Goal: Check status: Check status

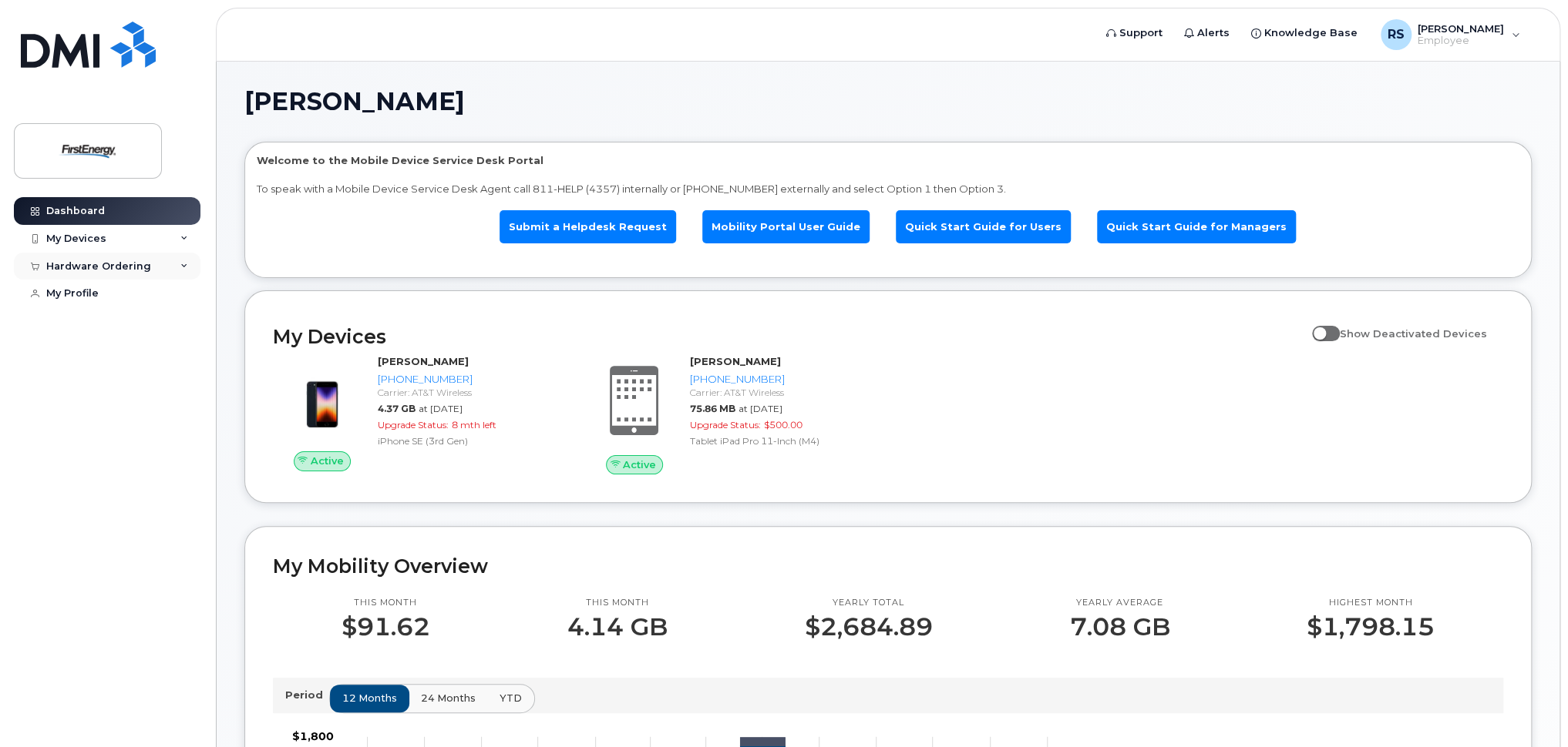
click at [164, 270] on div "Hardware Ordering" at bounding box center [107, 267] width 187 height 28
click at [83, 288] on div "My Orders" at bounding box center [81, 294] width 56 height 14
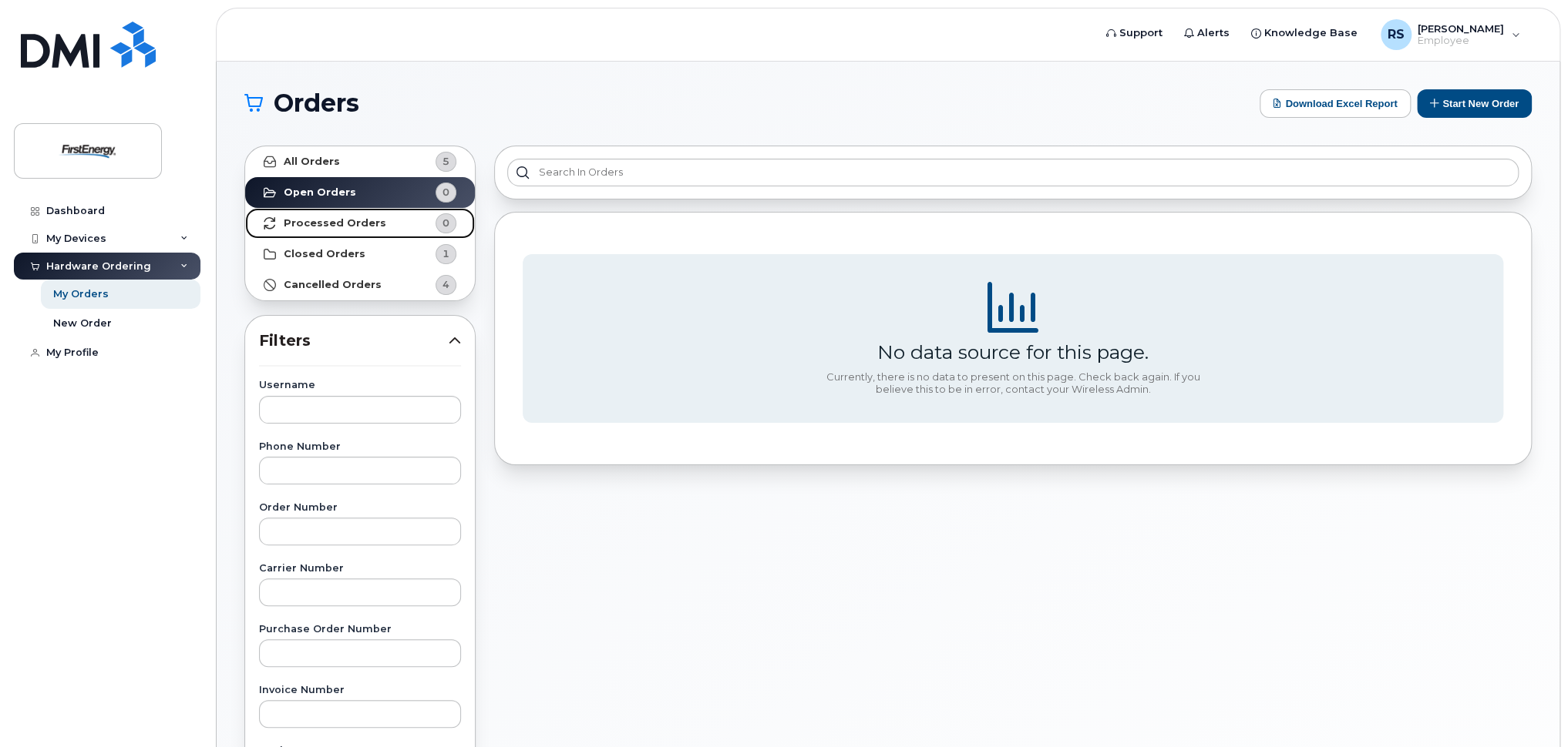
click at [341, 228] on link "Processed Orders 0" at bounding box center [360, 222] width 229 height 30
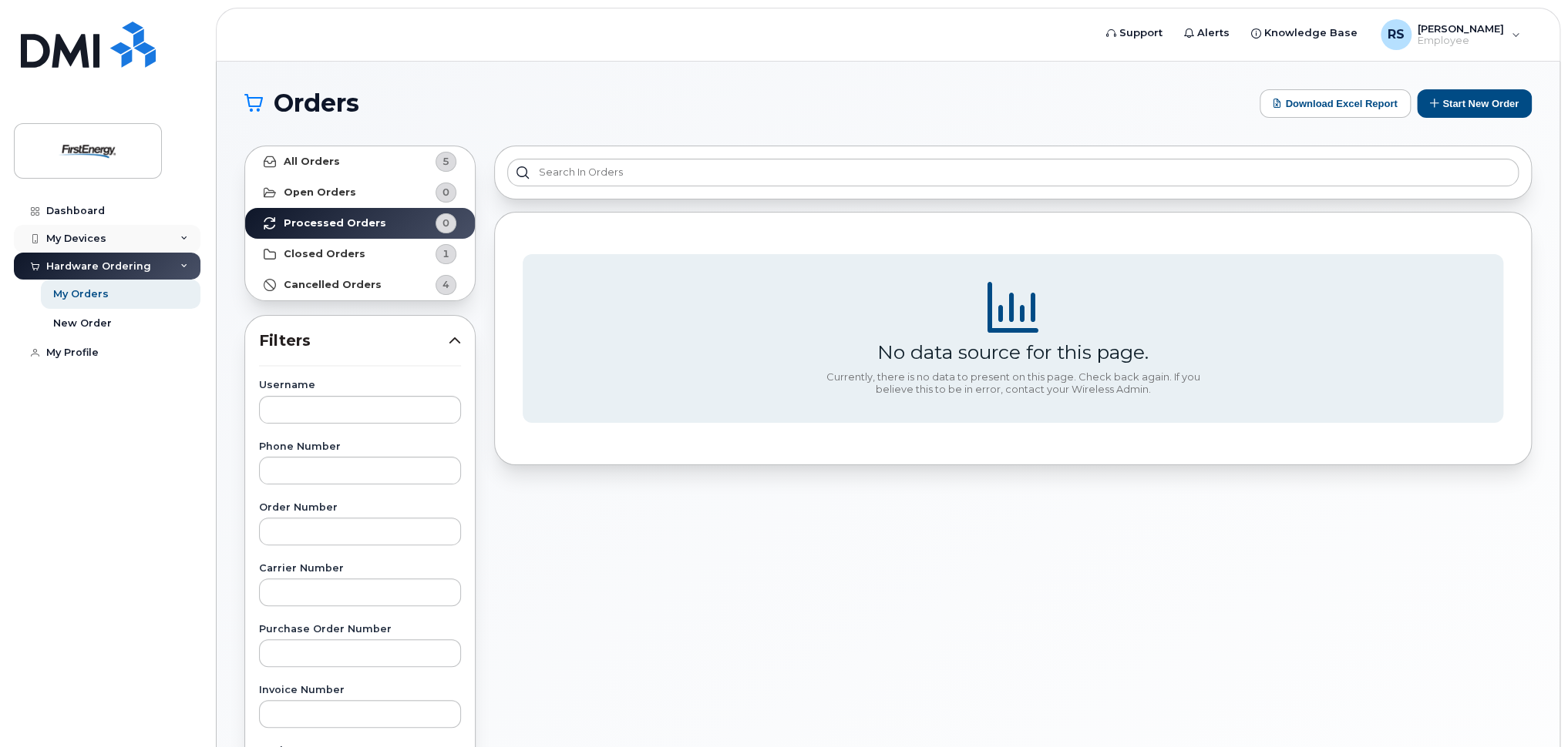
click at [106, 235] on div "My Devices" at bounding box center [107, 239] width 187 height 28
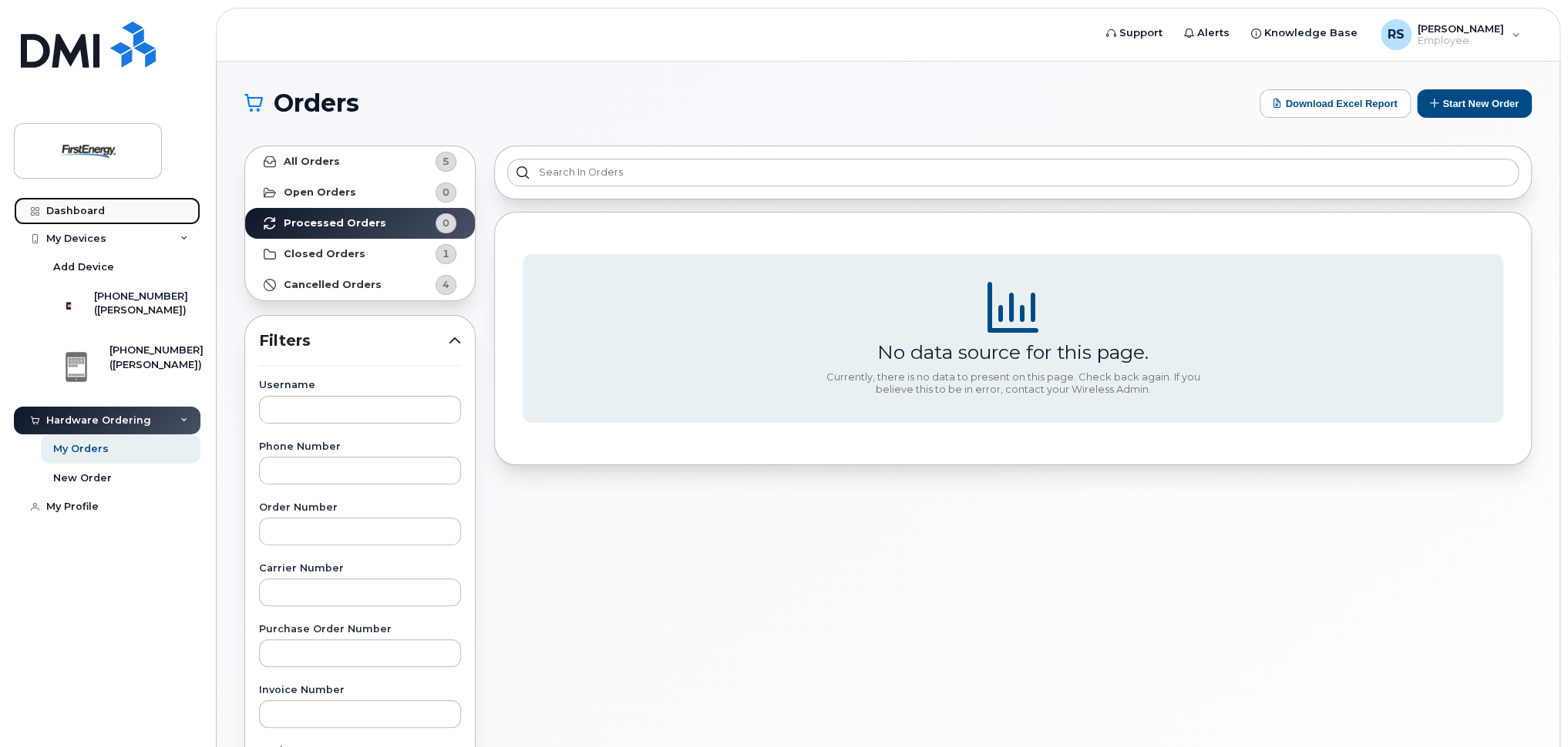
click at [92, 208] on div "Dashboard" at bounding box center [75, 211] width 58 height 12
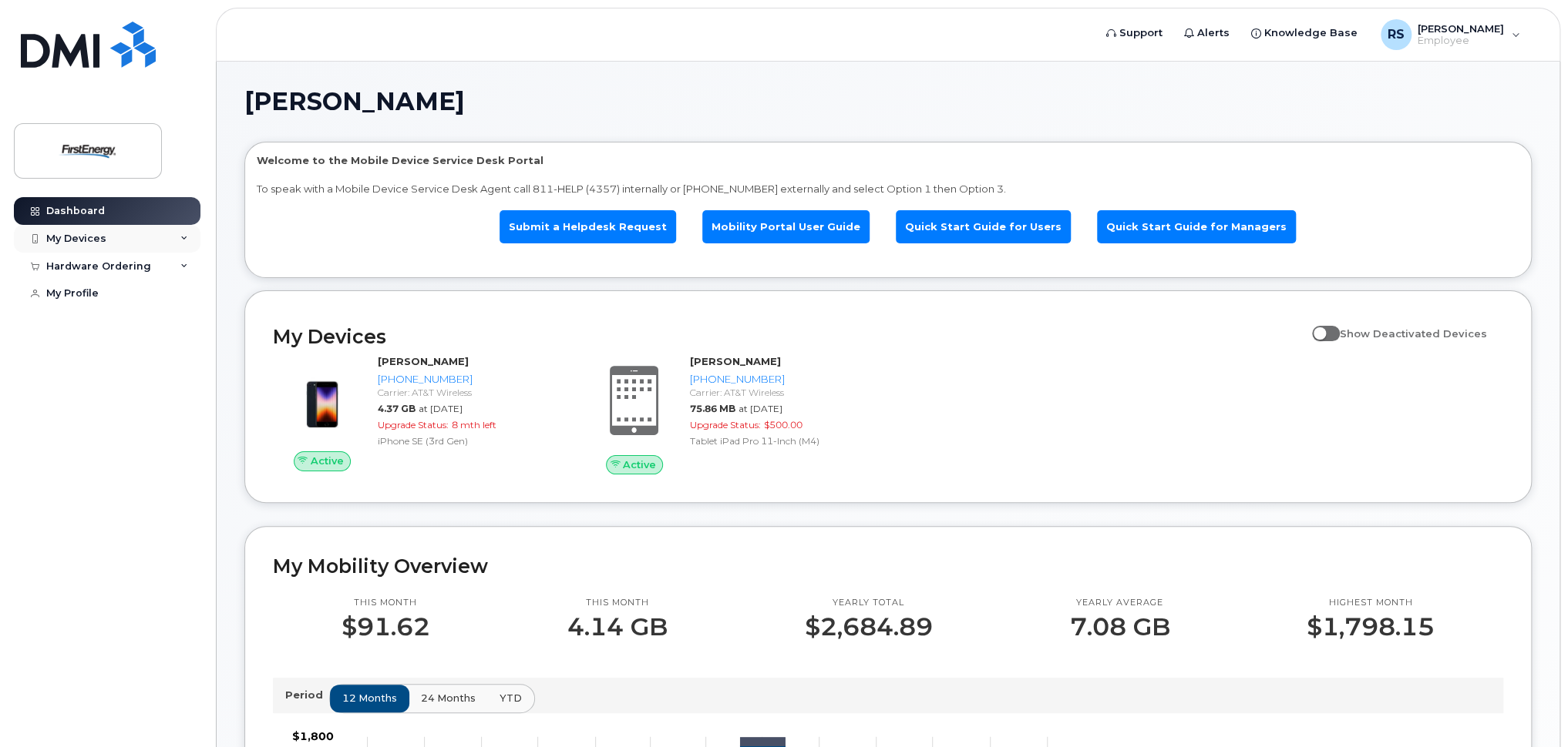
click at [133, 240] on div "My Devices" at bounding box center [107, 239] width 187 height 28
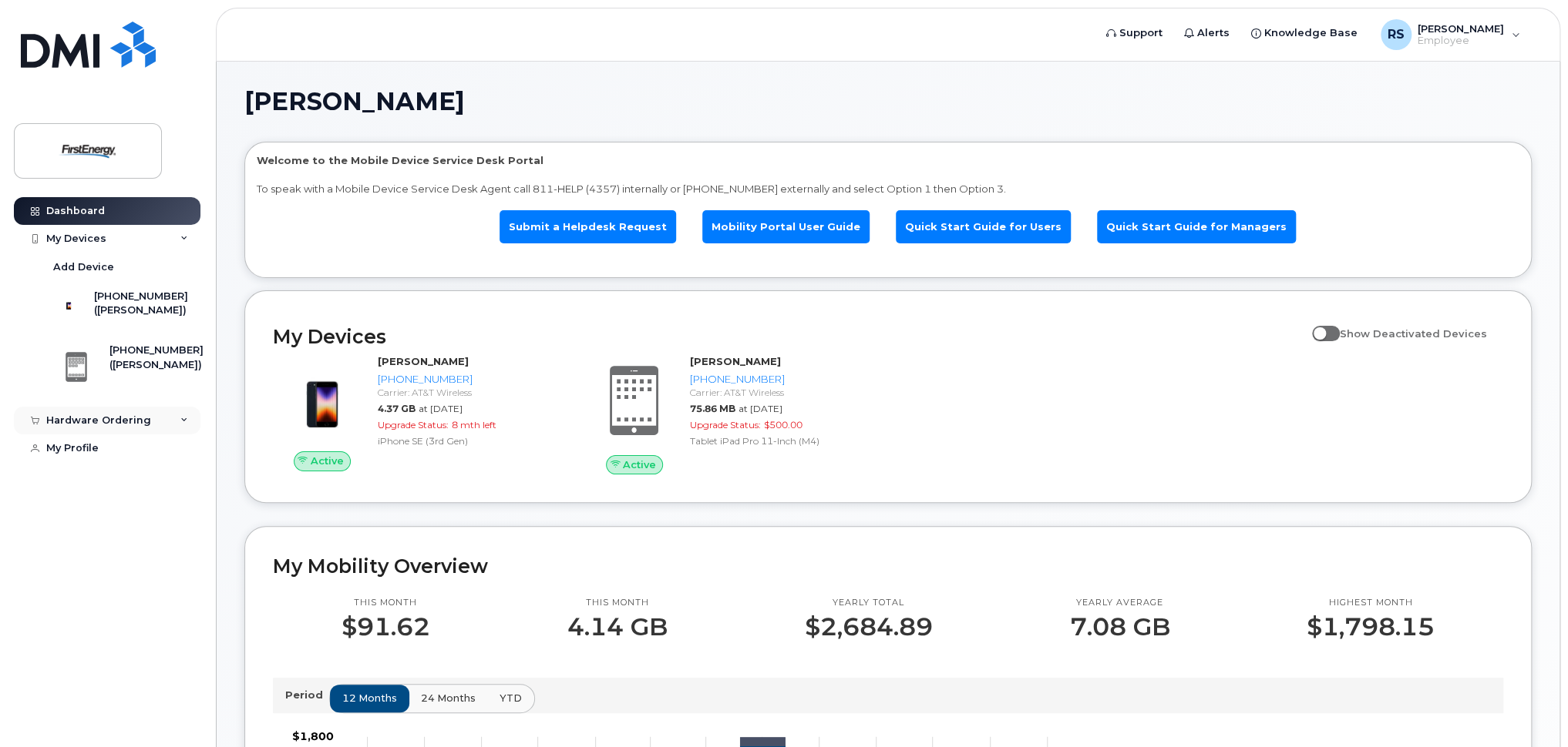
click at [163, 419] on div "Hardware Ordering" at bounding box center [107, 420] width 187 height 28
click at [67, 453] on div "My Orders" at bounding box center [81, 449] width 56 height 14
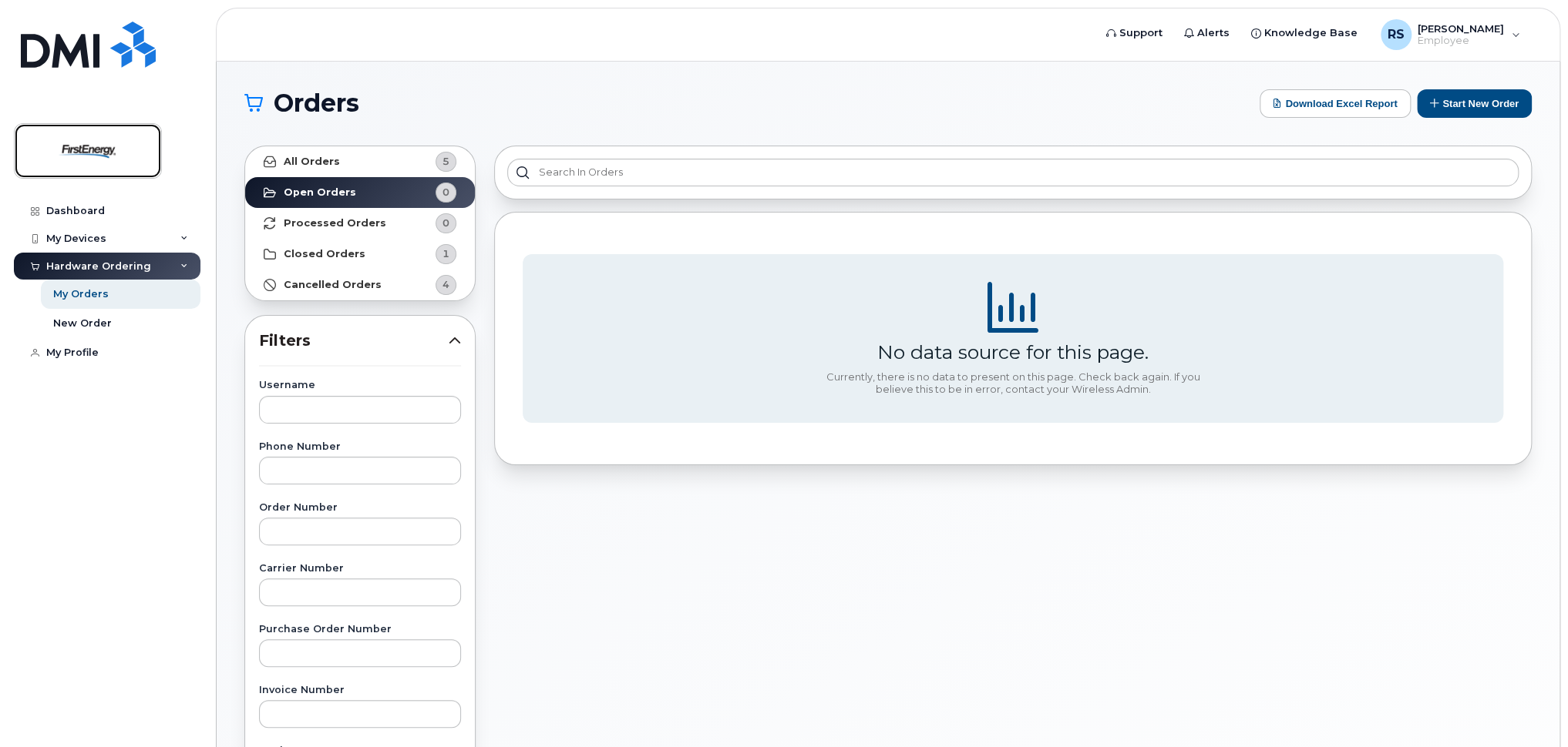
click at [104, 169] on img at bounding box center [88, 150] width 119 height 44
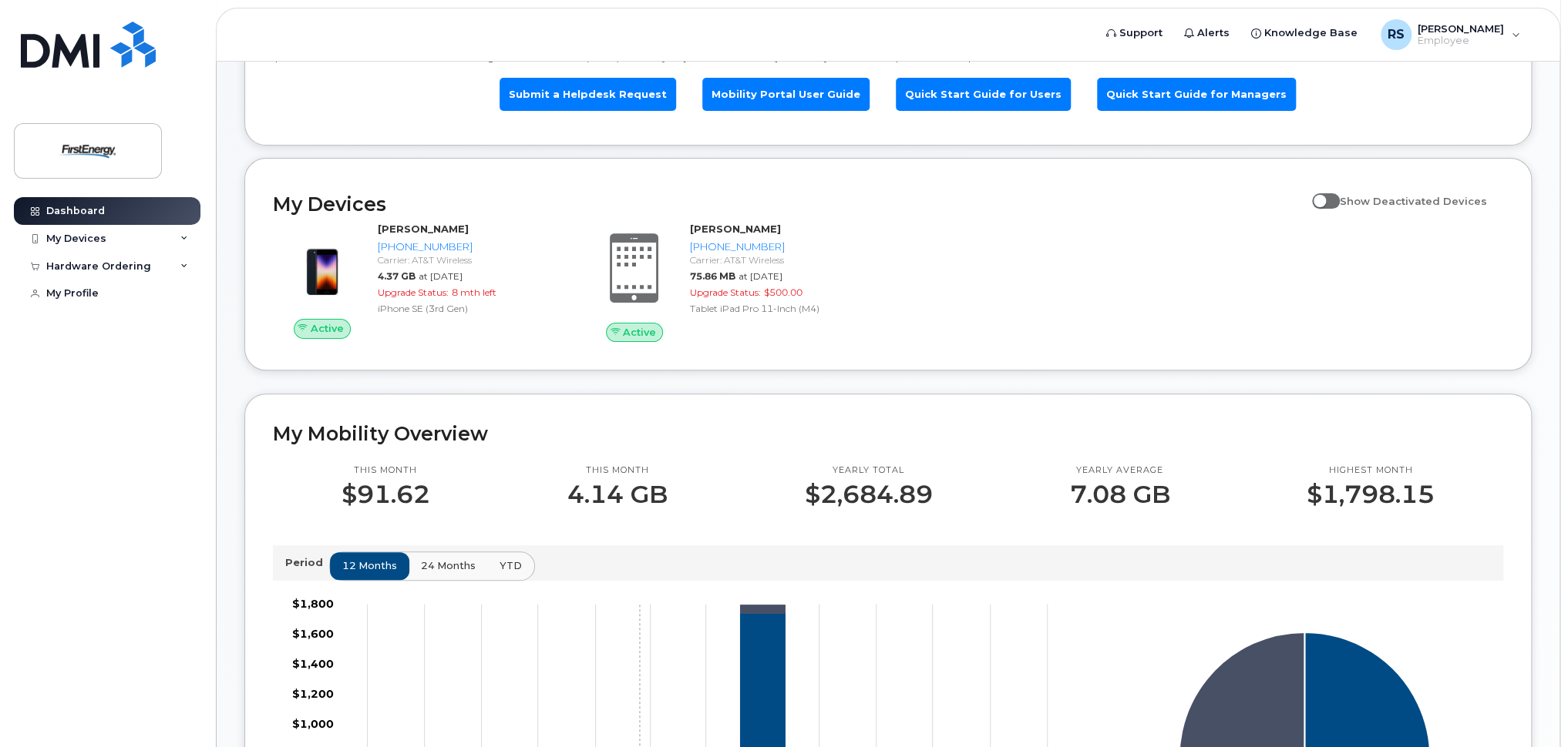
scroll to position [96, 0]
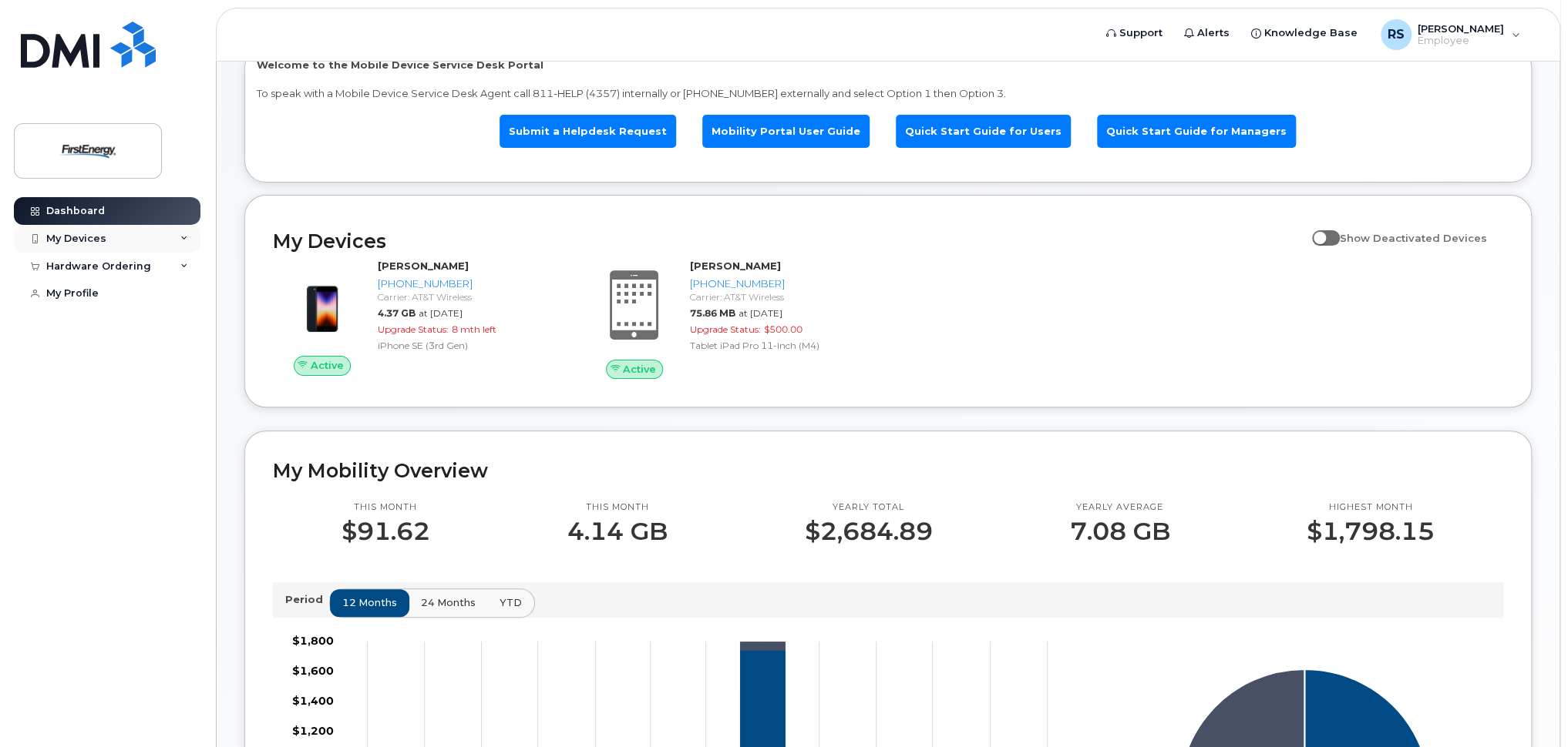
click at [175, 233] on div "My Devices" at bounding box center [107, 239] width 187 height 28
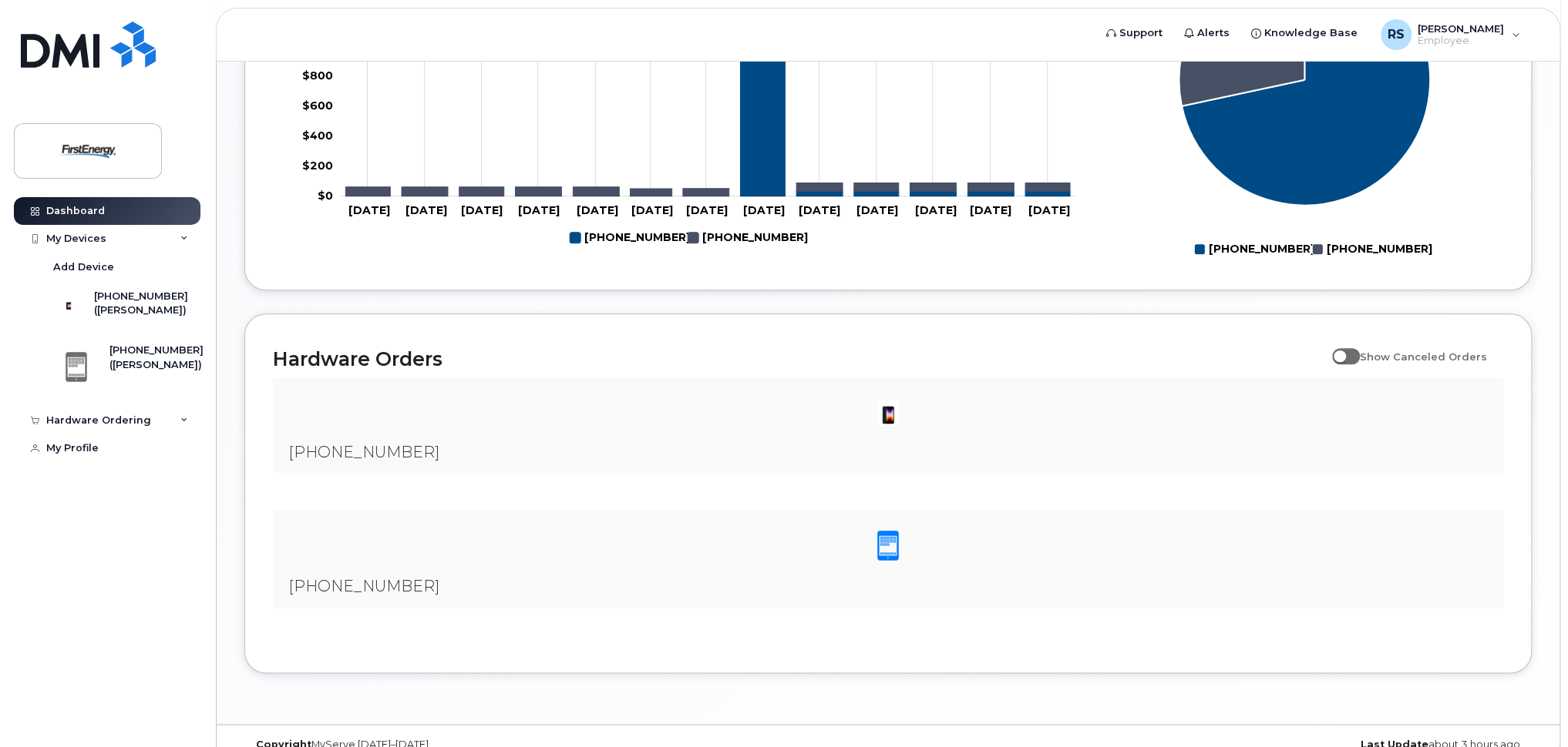
scroll to position [834, 0]
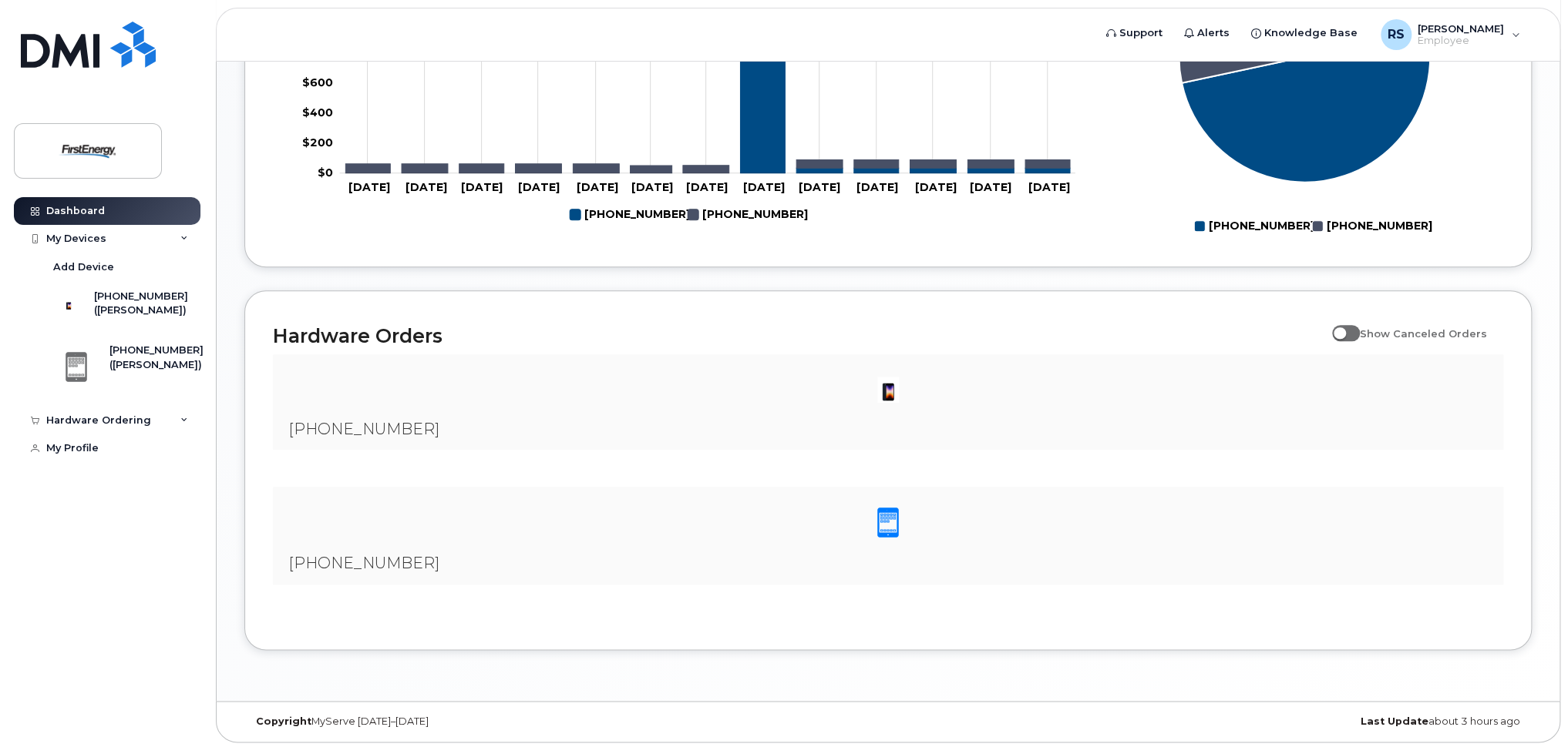
click at [1359, 332] on span at bounding box center [1345, 333] width 28 height 16
click at [1345, 331] on input "Show Canceled Orders" at bounding box center [1338, 325] width 12 height 12
click at [1359, 332] on span at bounding box center [1345, 333] width 28 height 16
click at [1345, 331] on input "Show Canceled Orders" at bounding box center [1338, 325] width 12 height 12
checkbox input "false"
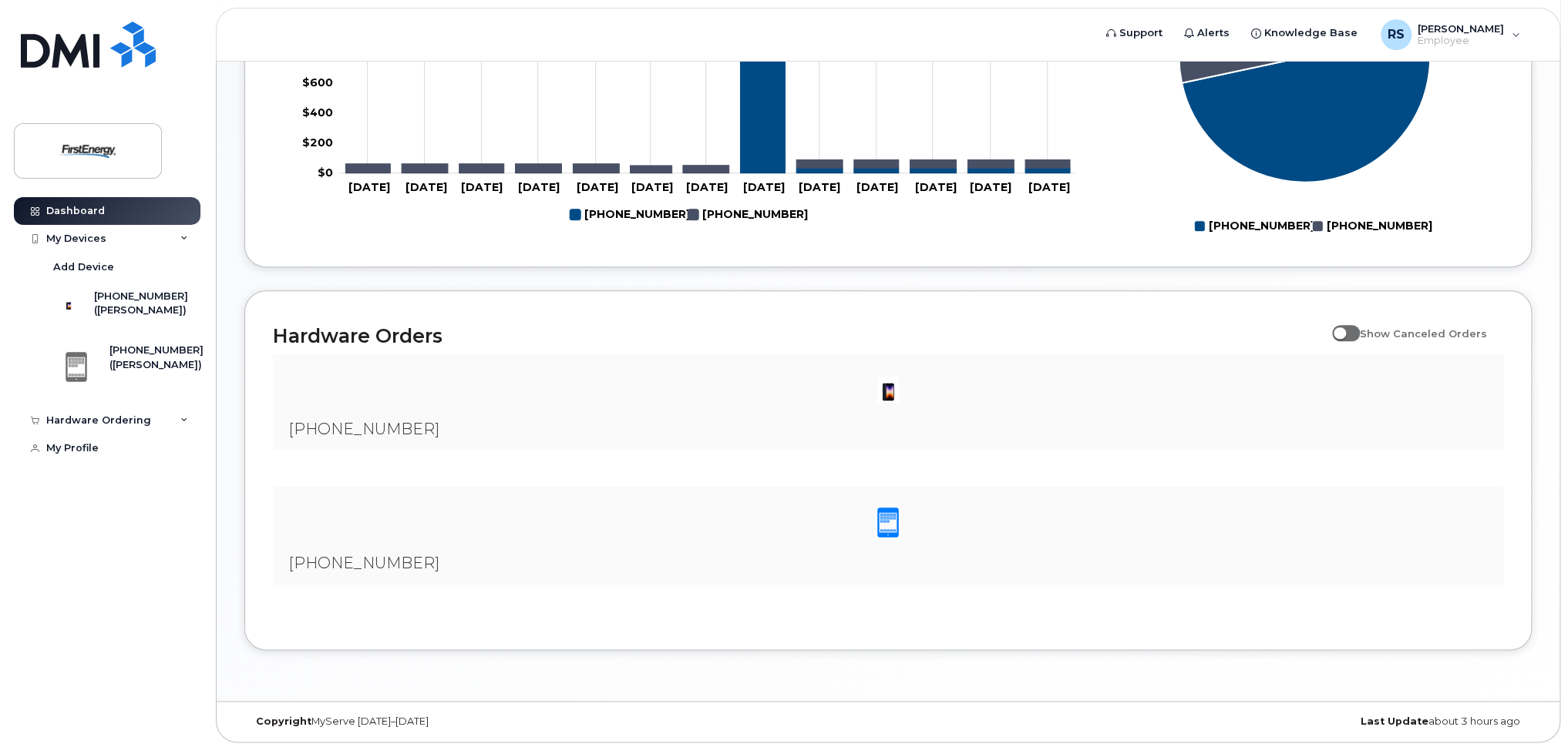
click at [891, 398] on img at bounding box center [887, 389] width 30 height 30
click at [887, 390] on img at bounding box center [887, 389] width 30 height 30
drag, startPoint x: 595, startPoint y: 323, endPoint x: 587, endPoint y: 329, distance: 10.0
click at [595, 328] on h2 "Hardware Orders" at bounding box center [799, 335] width 1052 height 23
click at [369, 320] on div "Hardware Orders Show Canceled Orders 301-331-3976 Showing 1 To 10 Of 40 Entries…" at bounding box center [887, 470] width 1287 height 360
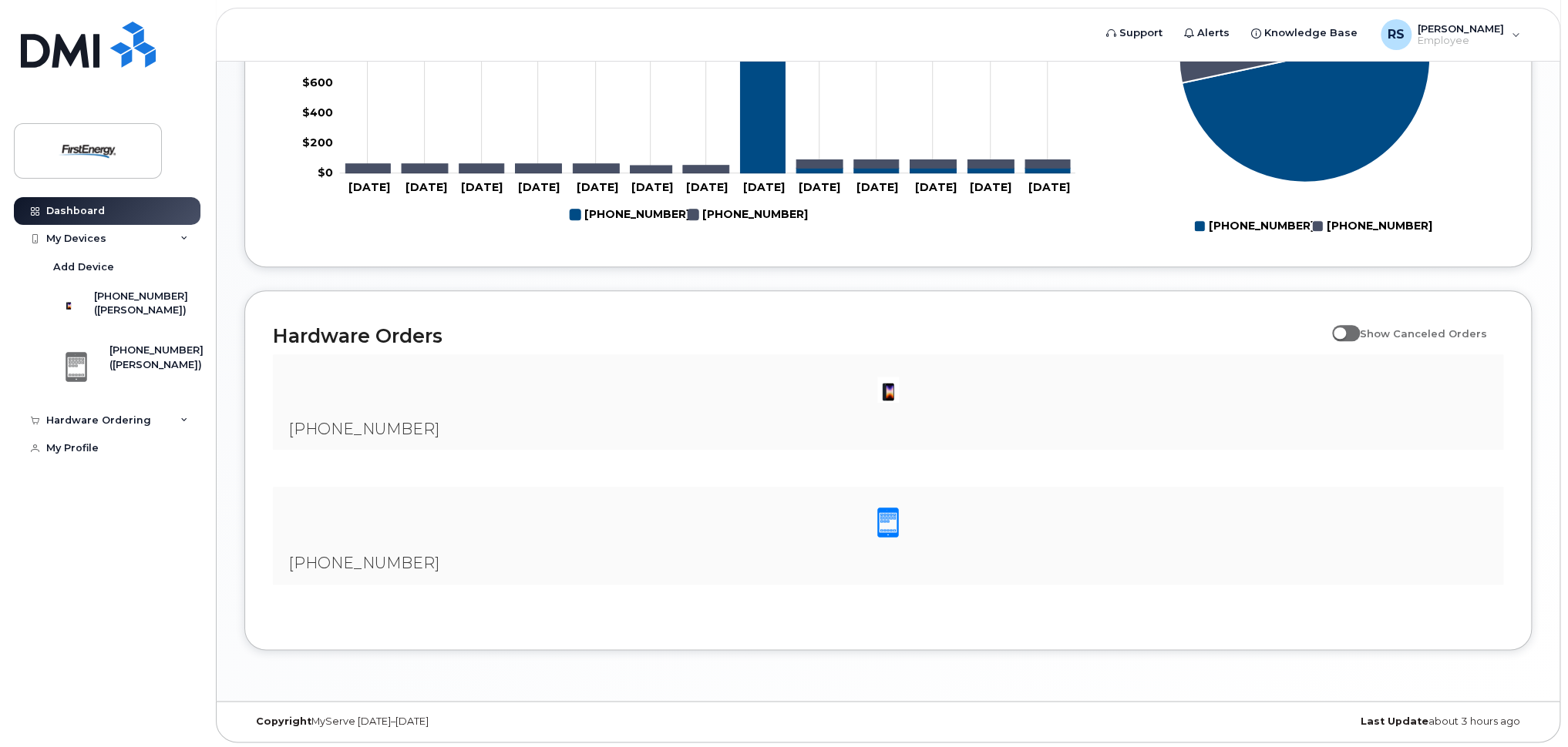
click at [370, 323] on div "Hardware Orders Show Canceled Orders" at bounding box center [887, 336] width 1230 height 36
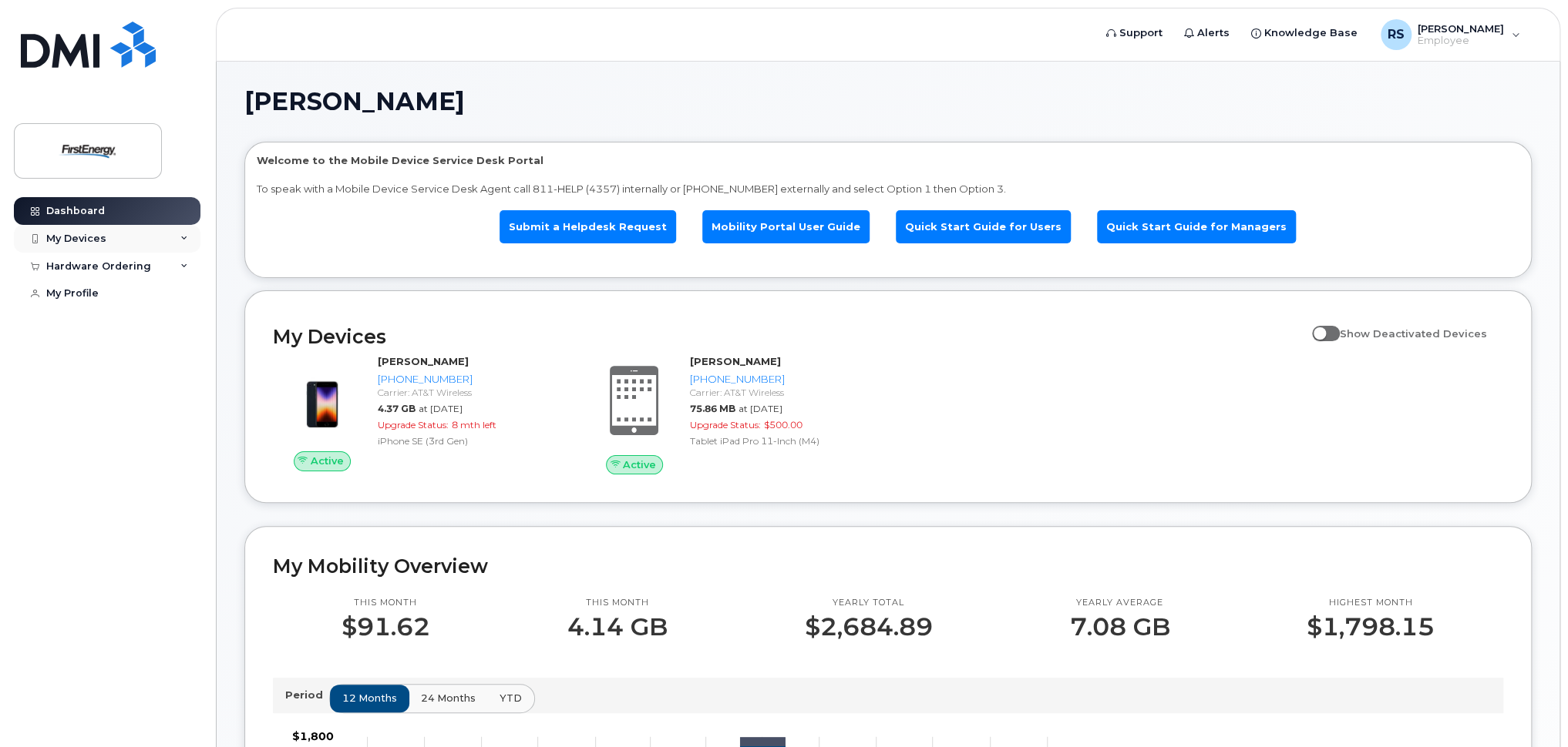
click at [178, 234] on div "My Devices" at bounding box center [107, 239] width 187 height 28
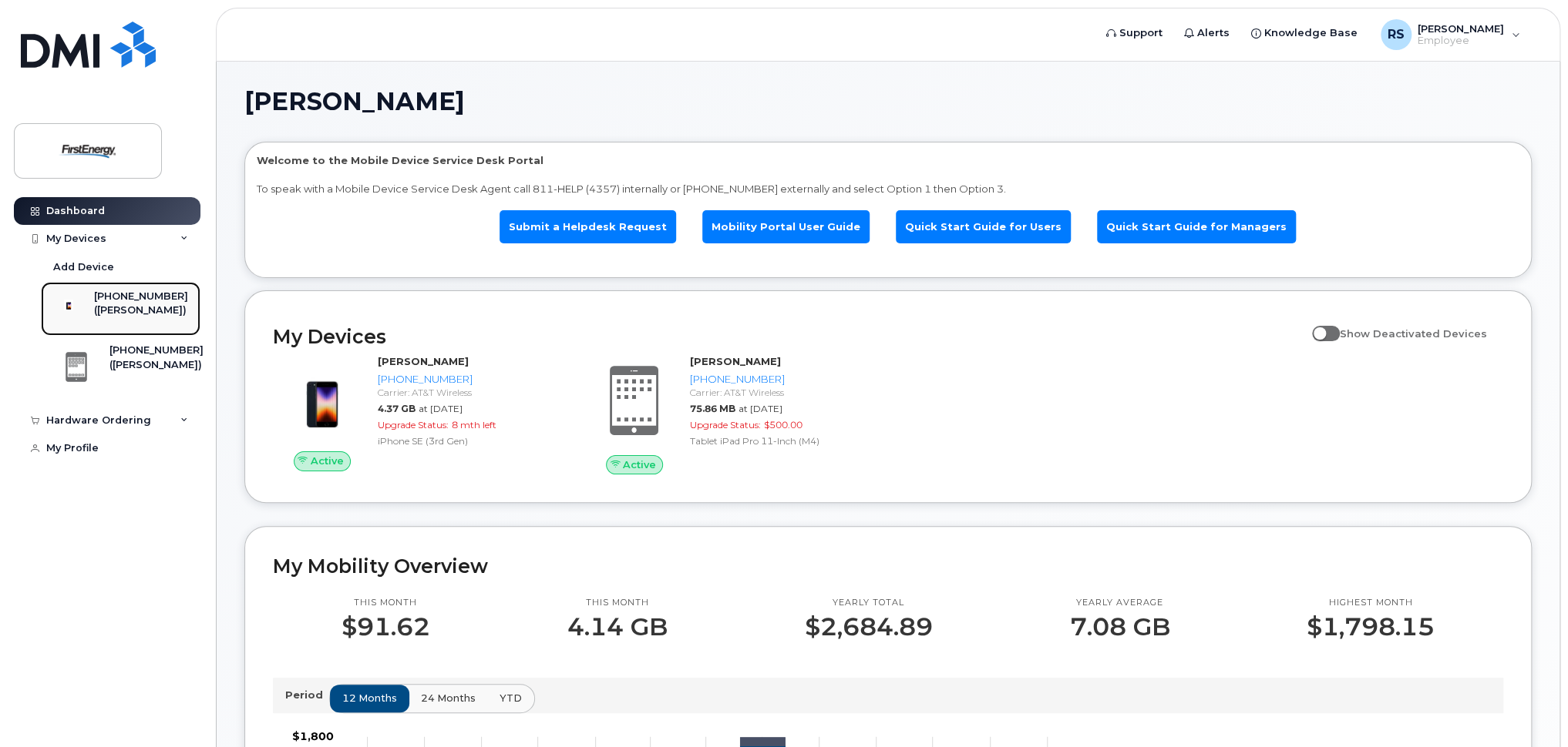
click at [154, 308] on div "([PERSON_NAME])" at bounding box center [141, 310] width 94 height 14
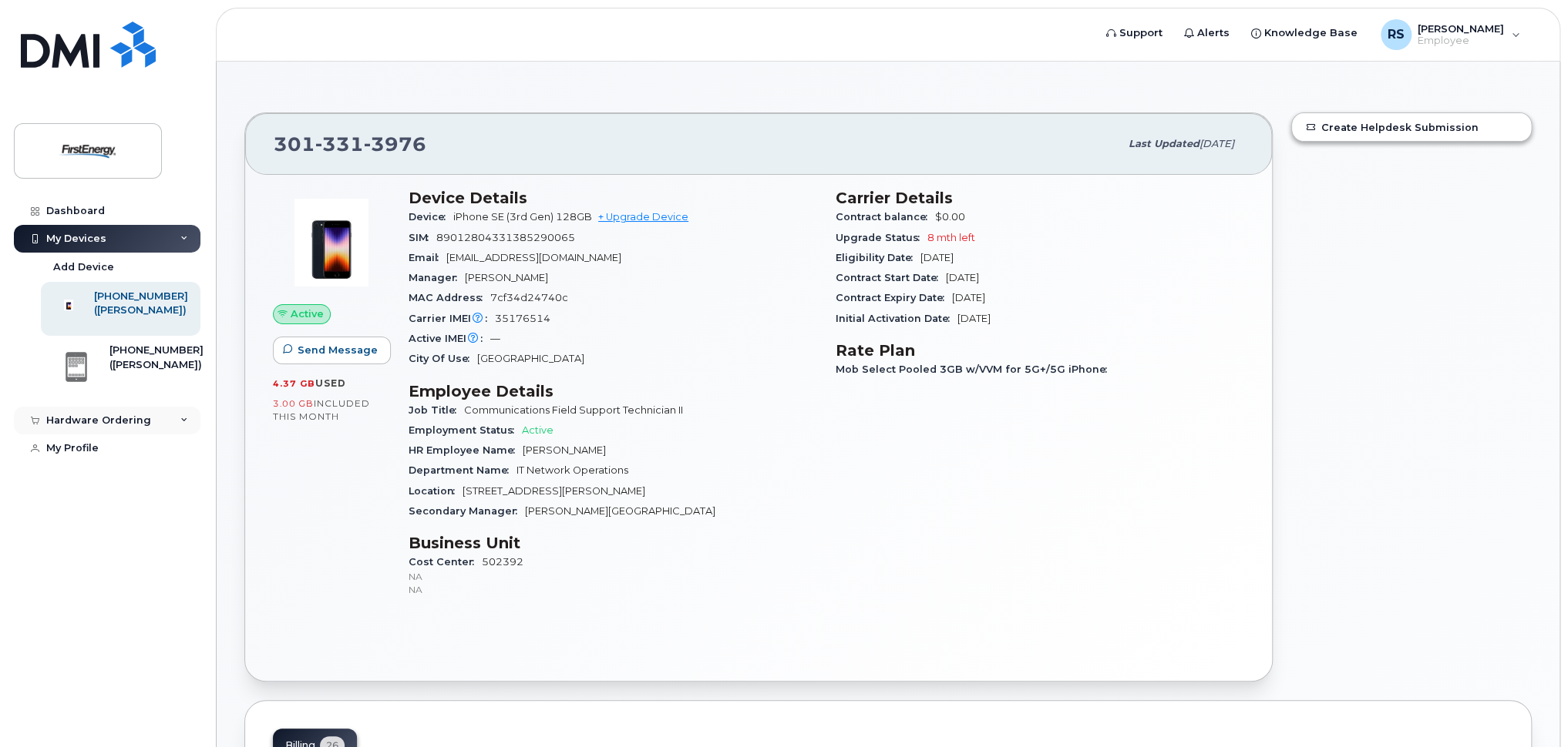
click at [157, 420] on div "Hardware Ordering" at bounding box center [107, 420] width 187 height 28
click at [103, 451] on div "My Orders" at bounding box center [81, 449] width 56 height 14
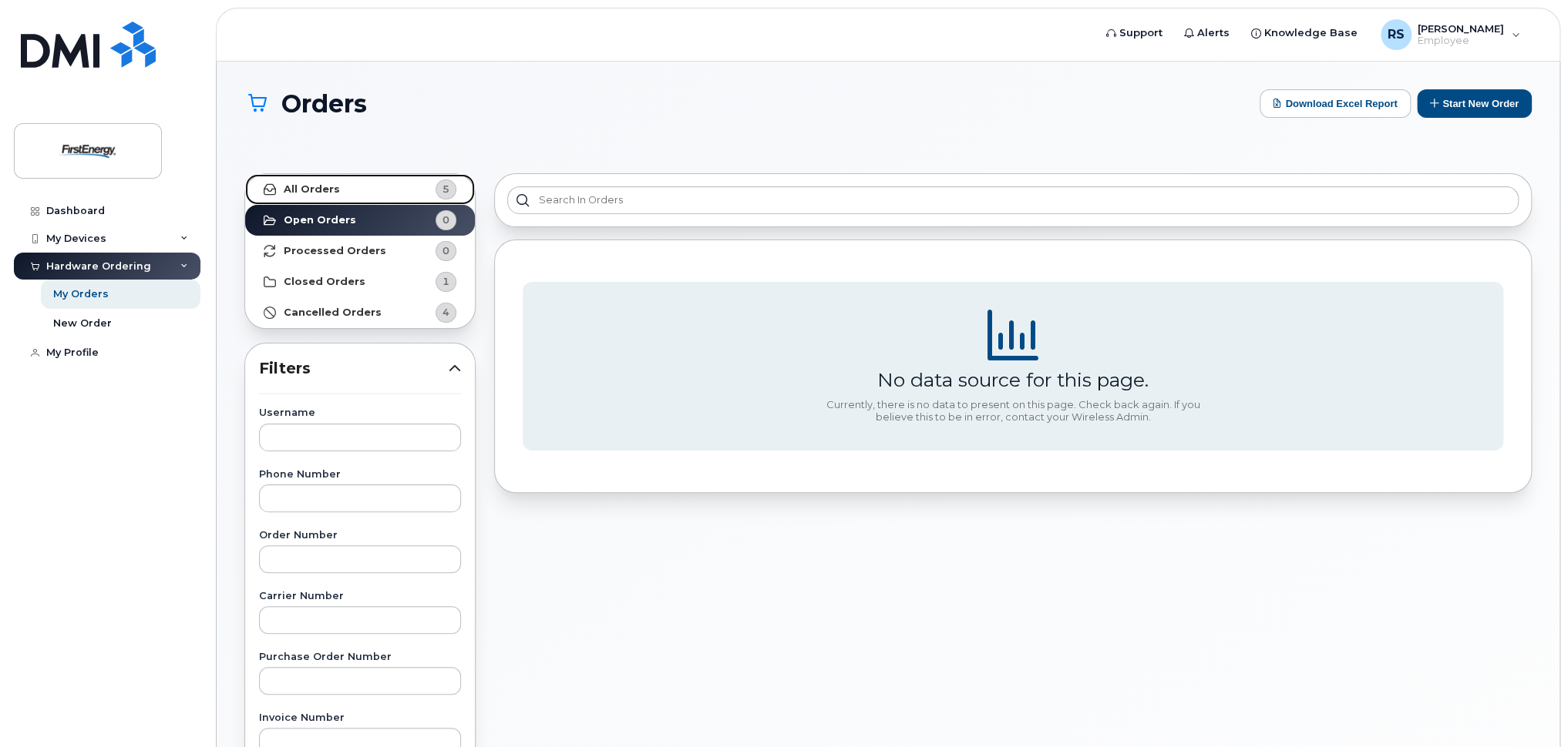
click at [320, 193] on strong "All Orders" at bounding box center [311, 189] width 56 height 12
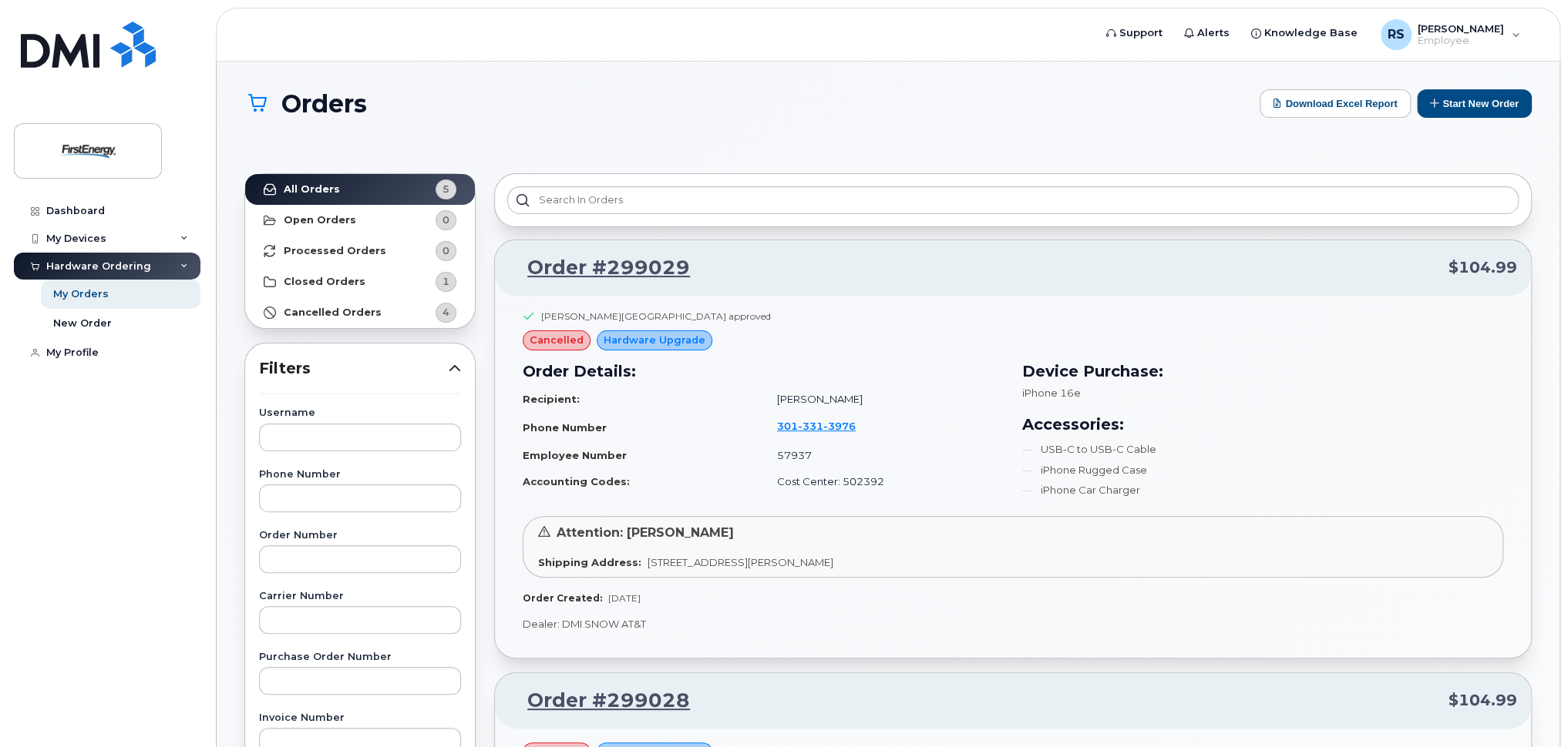
click at [555, 340] on span "cancelled" at bounding box center [556, 340] width 54 height 15
click at [649, 317] on div "[PERSON_NAME][GEOGRAPHIC_DATA] approved" at bounding box center [656, 315] width 229 height 13
drag, startPoint x: 641, startPoint y: 334, endPoint x: 618, endPoint y: 334, distance: 23.0
click at [639, 334] on span "Hardware Upgrade" at bounding box center [654, 340] width 102 height 15
click at [555, 335] on span "cancelled" at bounding box center [556, 340] width 54 height 15
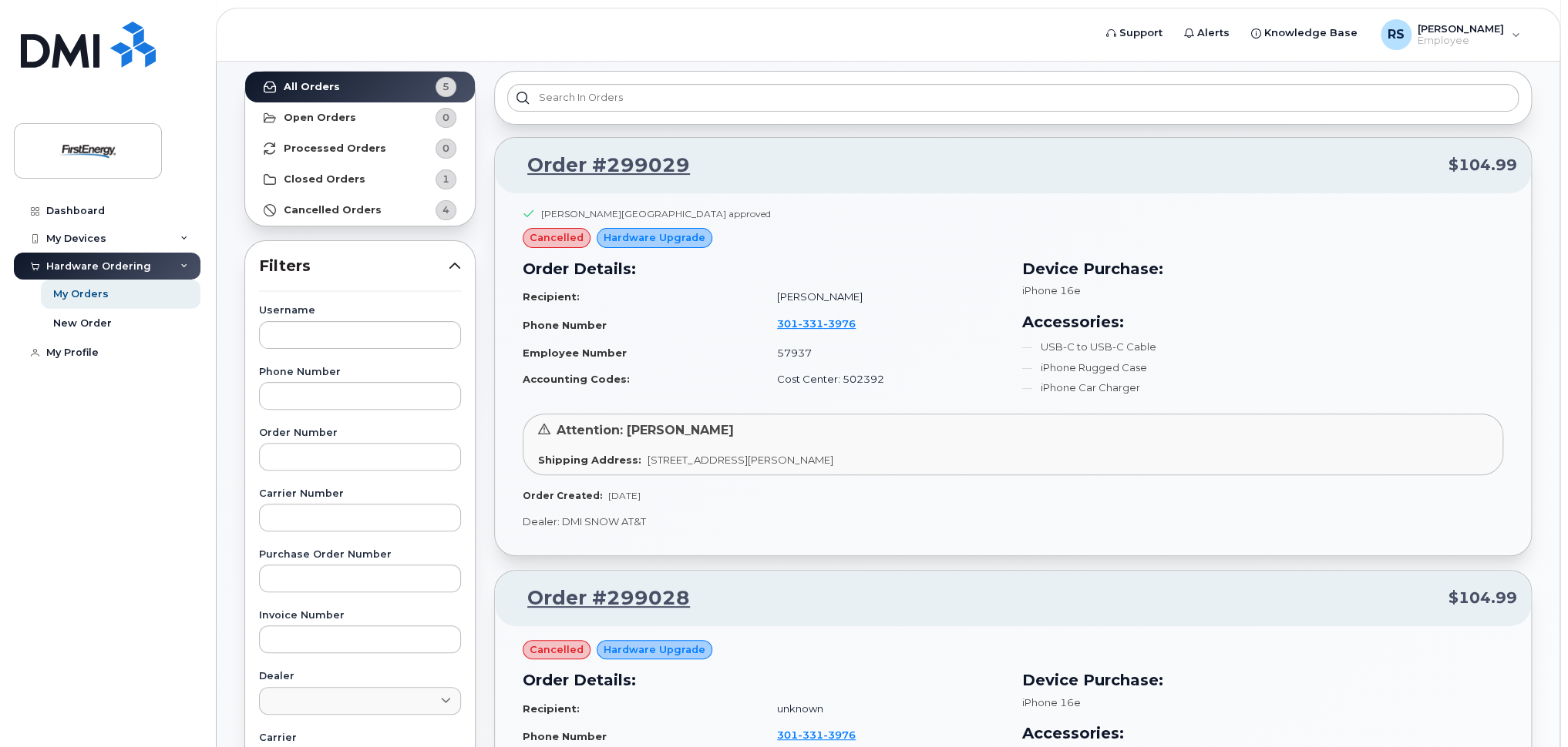
scroll to position [96, 0]
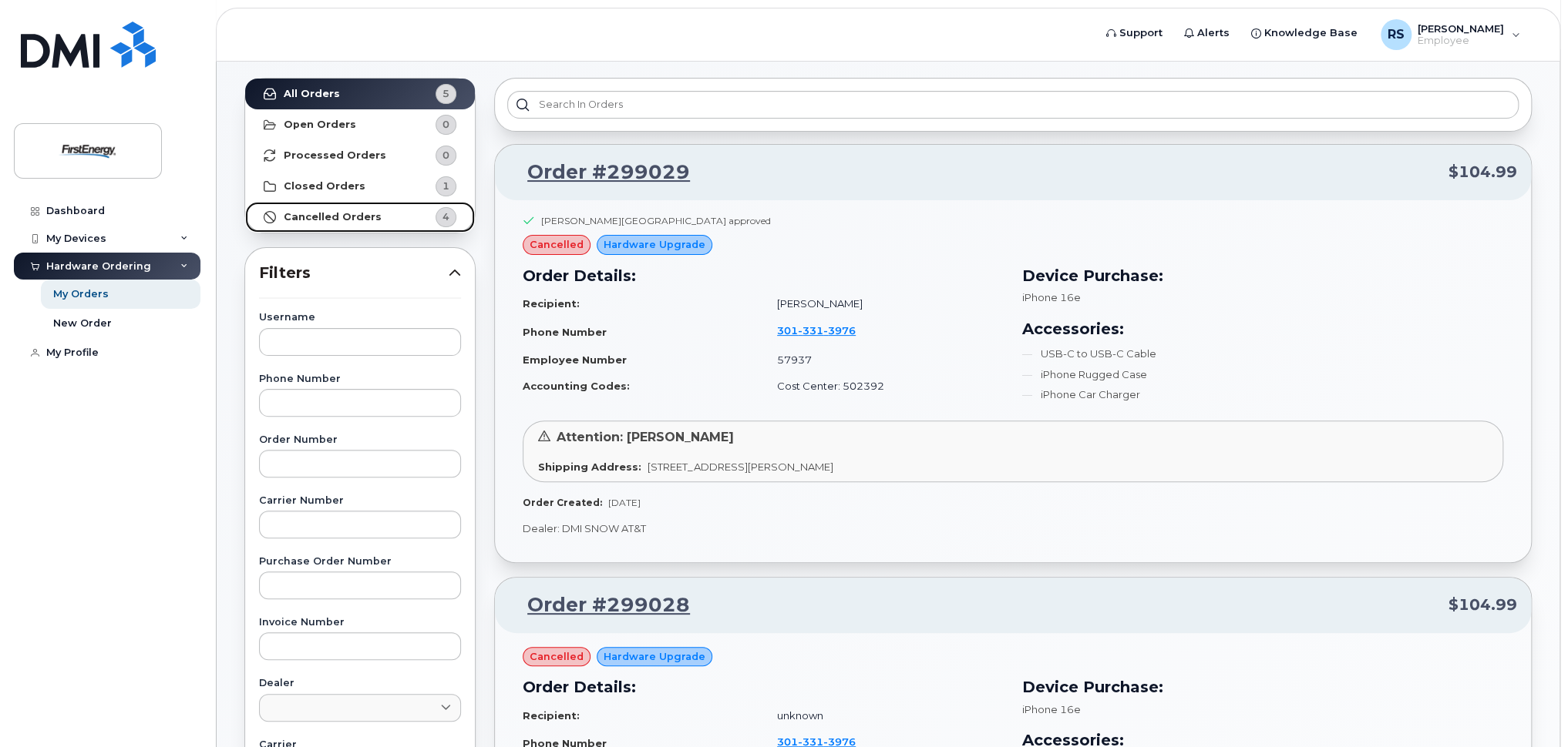
click at [369, 208] on link "Cancelled Orders 4" at bounding box center [360, 216] width 229 height 30
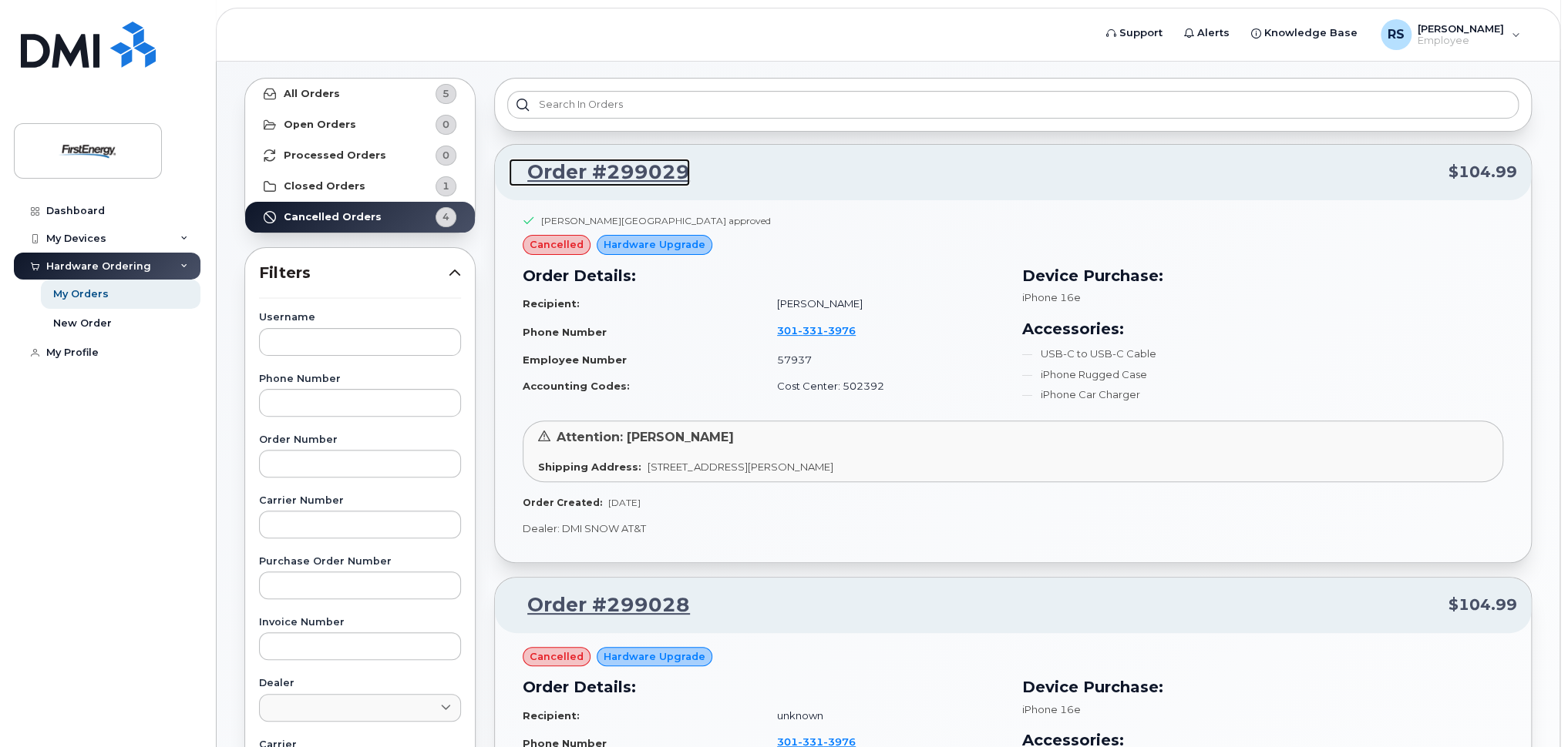
click at [637, 175] on link "Order #299029" at bounding box center [599, 173] width 181 height 28
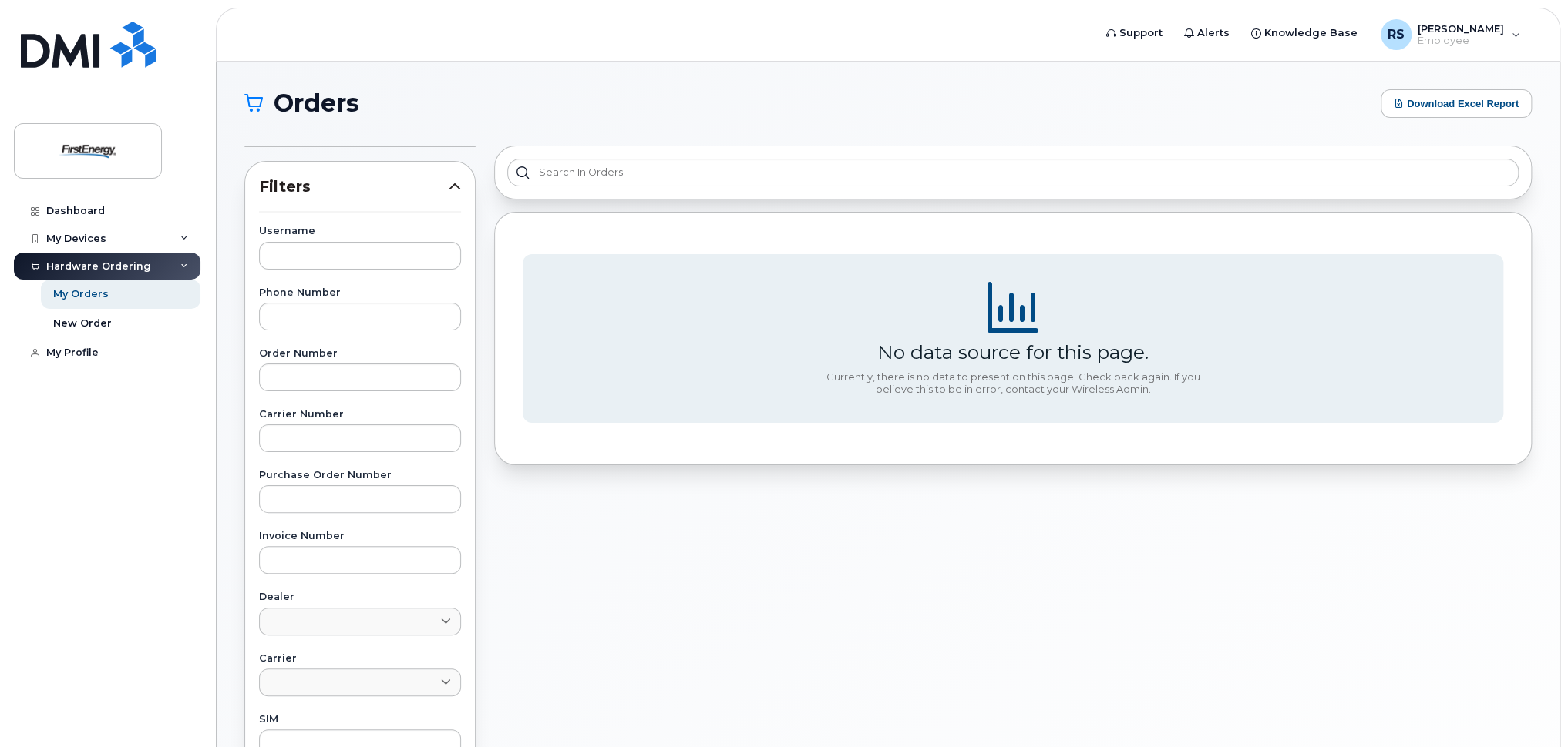
drag, startPoint x: 295, startPoint y: 105, endPoint x: 277, endPoint y: 128, distance: 29.2
click at [295, 105] on span "Orders" at bounding box center [316, 103] width 85 height 23
click at [143, 291] on link "My Orders" at bounding box center [121, 294] width 160 height 30
click at [105, 294] on link "My Orders" at bounding box center [121, 294] width 160 height 30
click at [86, 293] on div "My Orders" at bounding box center [81, 294] width 56 height 14
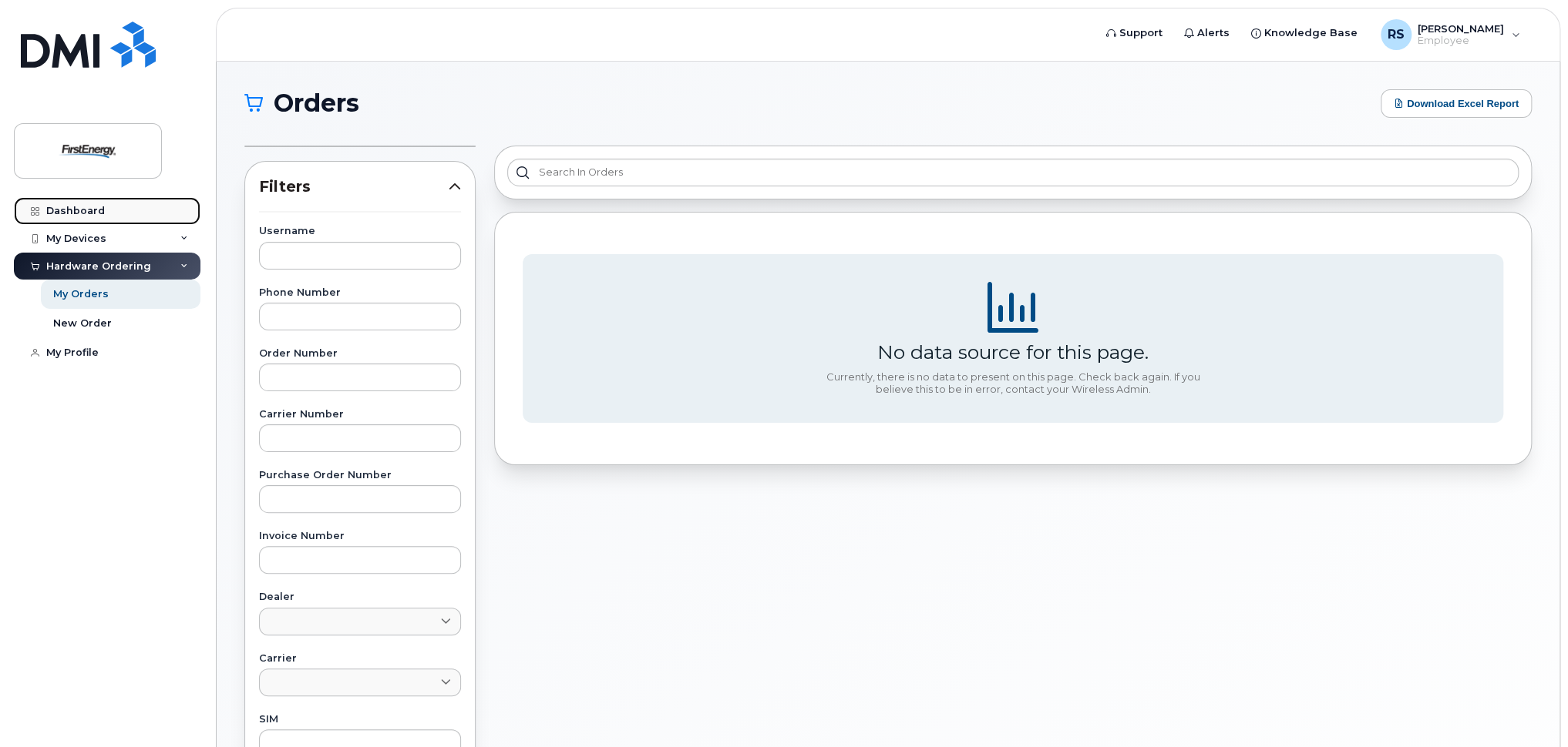
click at [110, 217] on link "Dashboard" at bounding box center [107, 211] width 187 height 28
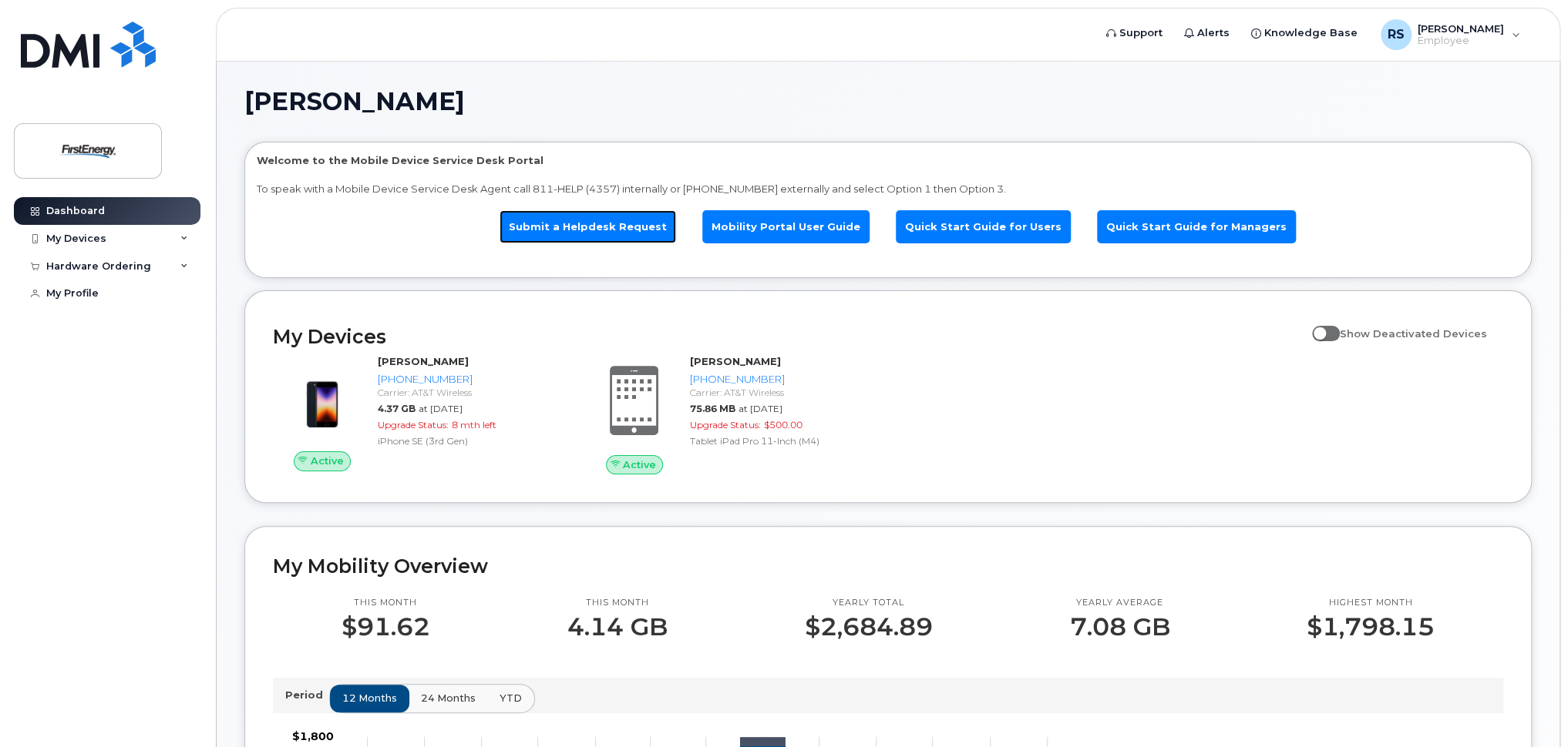
click at [628, 229] on link "Submit a Helpdesk Request" at bounding box center [588, 227] width 176 height 33
click at [140, 235] on div "My Devices" at bounding box center [107, 239] width 187 height 28
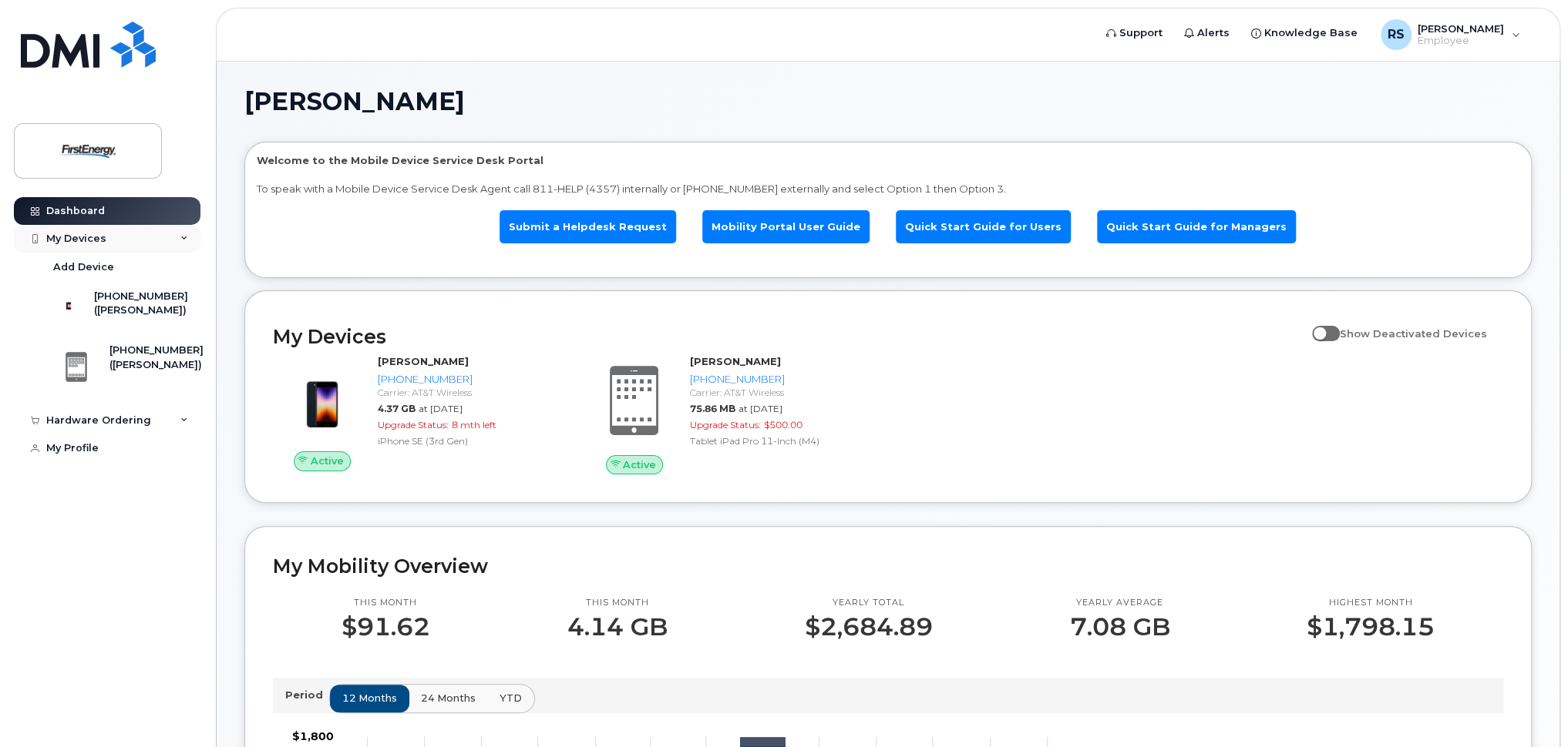
click at [179, 242] on div "My Devices" at bounding box center [107, 239] width 187 height 28
click at [124, 270] on div "Hardware Ordering" at bounding box center [98, 267] width 105 height 12
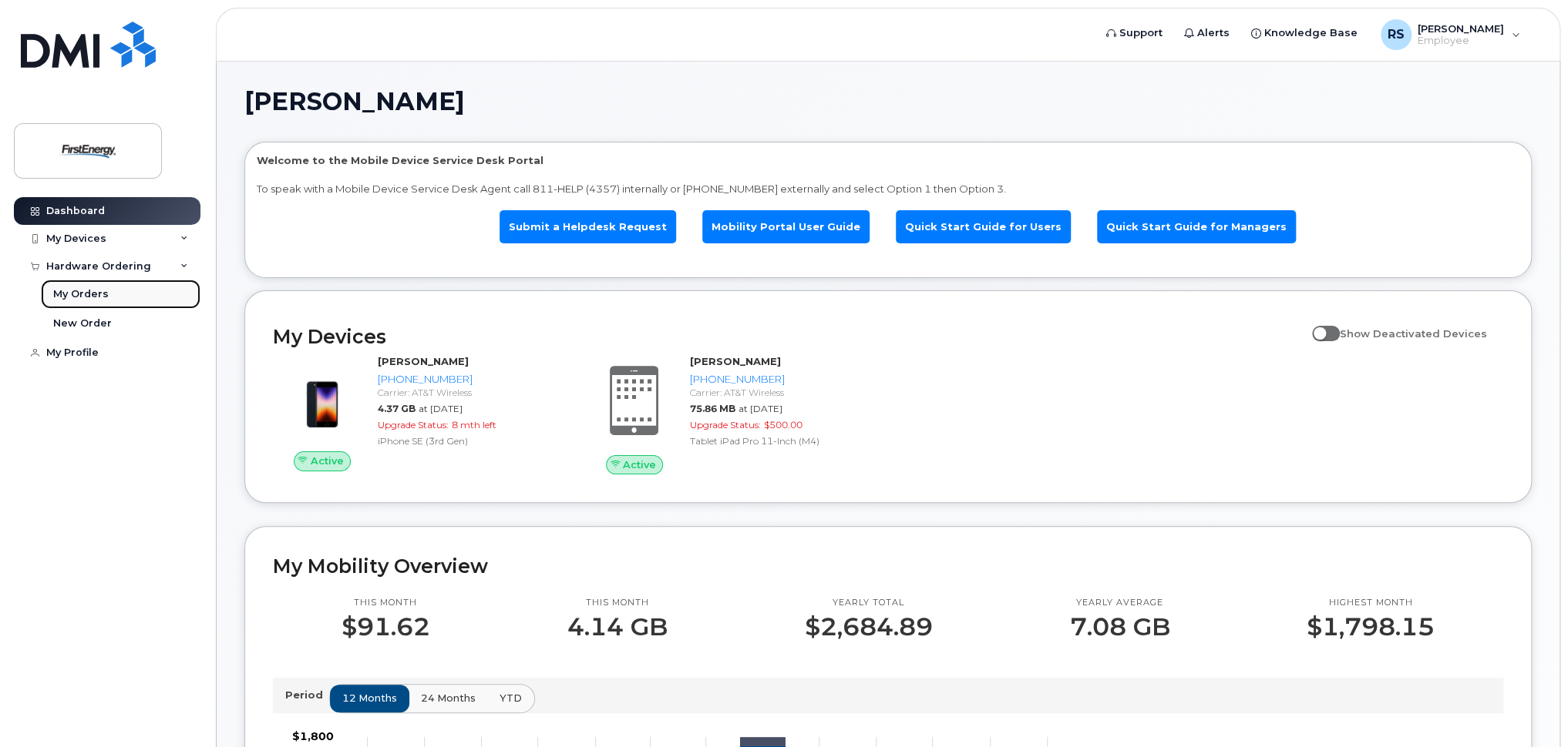
click at [83, 293] on div "My Orders" at bounding box center [81, 294] width 56 height 14
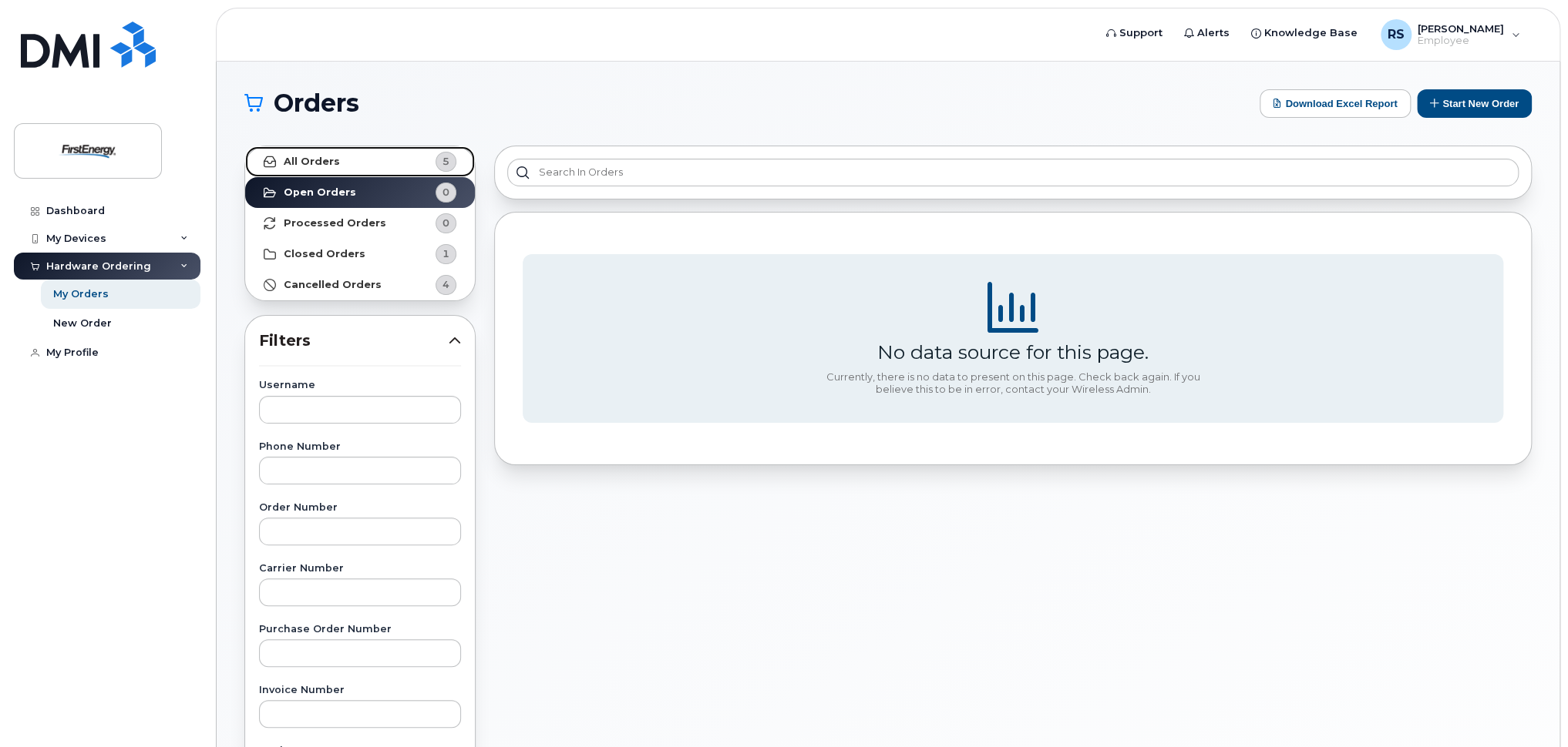
click at [307, 155] on strong "All Orders" at bounding box center [311, 162] width 56 height 12
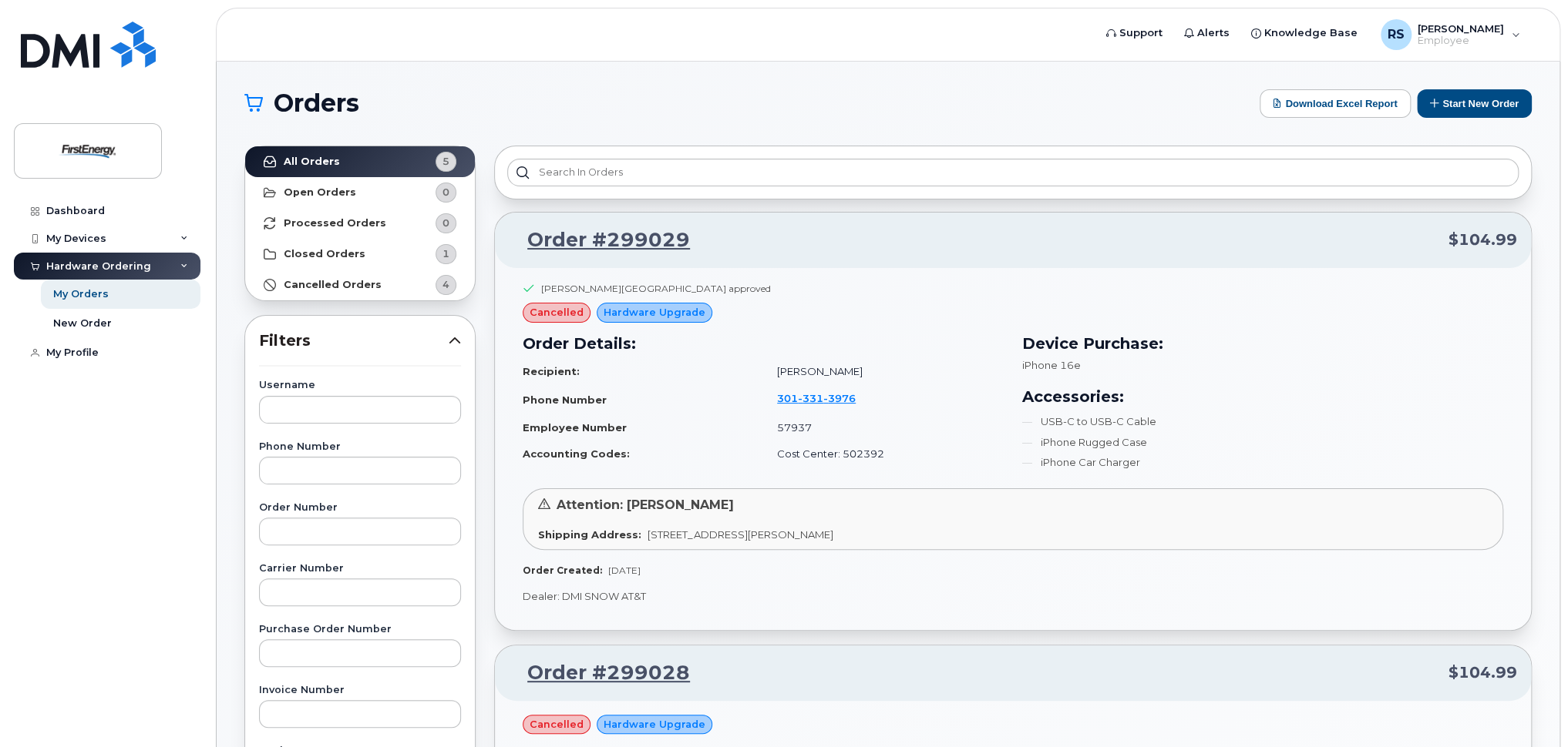
click at [647, 311] on span "Hardware Upgrade" at bounding box center [654, 312] width 102 height 15
